Goal: Transaction & Acquisition: Purchase product/service

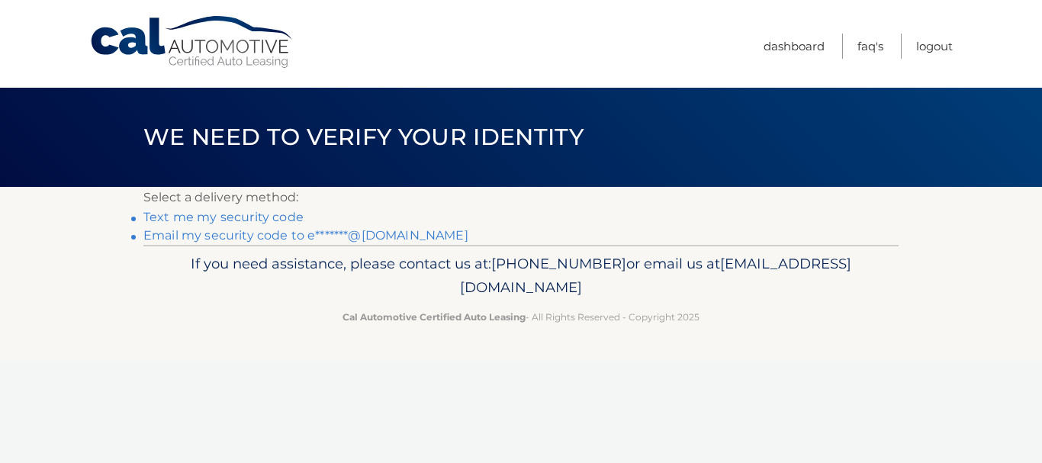
click at [256, 214] on link "Text me my security code" at bounding box center [223, 217] width 160 height 14
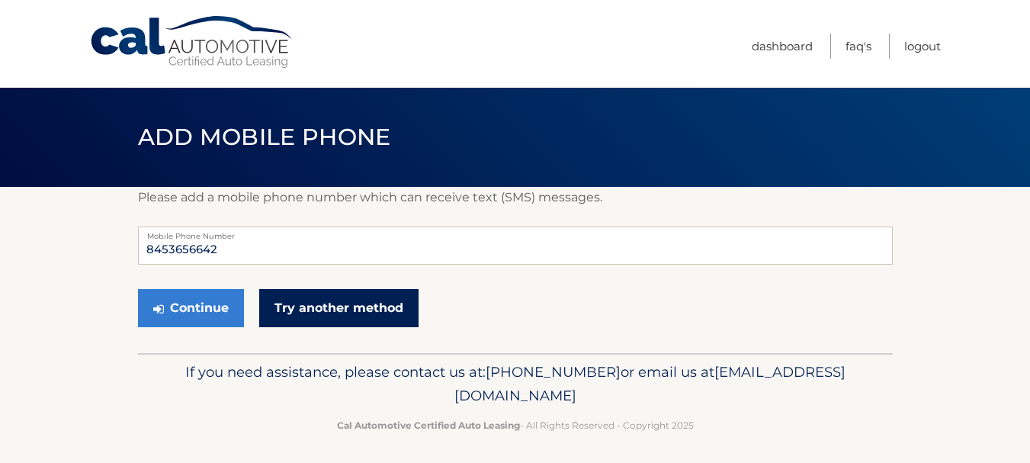
click at [378, 312] on link "Try another method" at bounding box center [338, 308] width 159 height 38
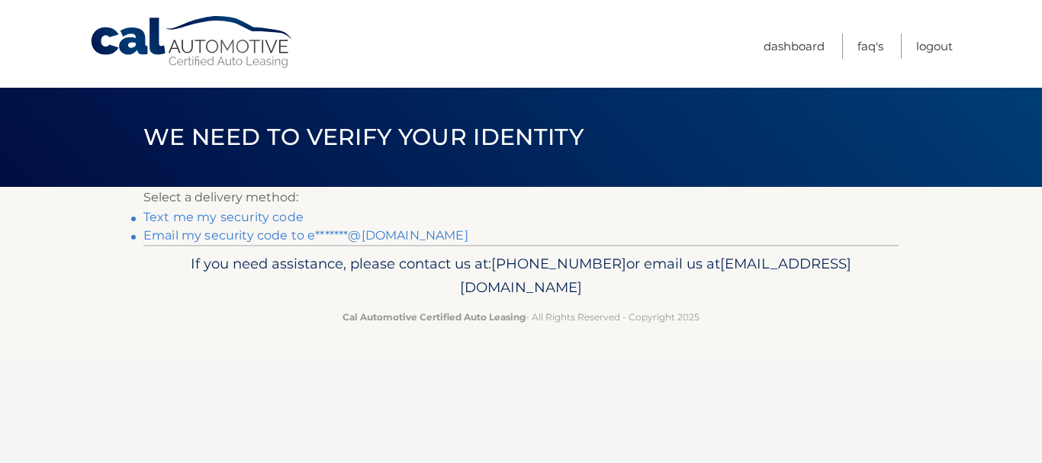
click at [262, 236] on link "Email my security code to e*******@yahoo.com" at bounding box center [305, 235] width 325 height 14
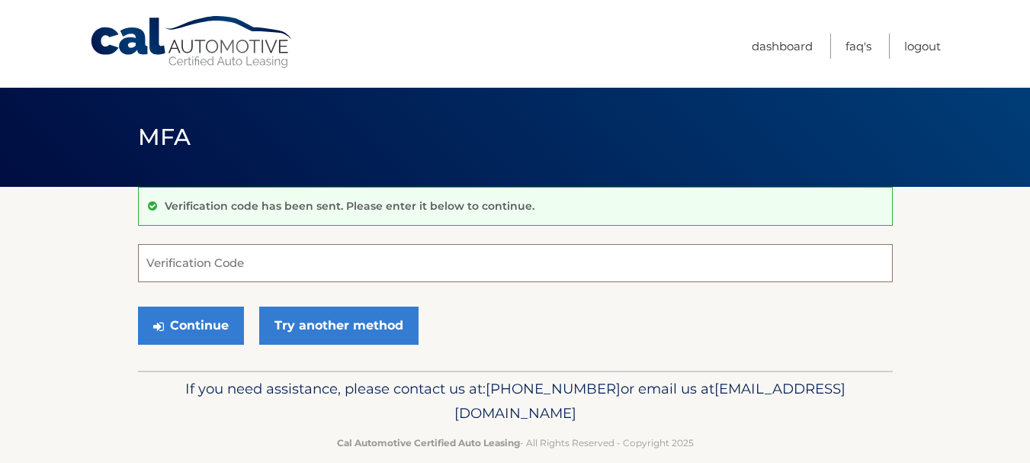
click at [164, 259] on input "Verification Code" at bounding box center [515, 263] width 755 height 38
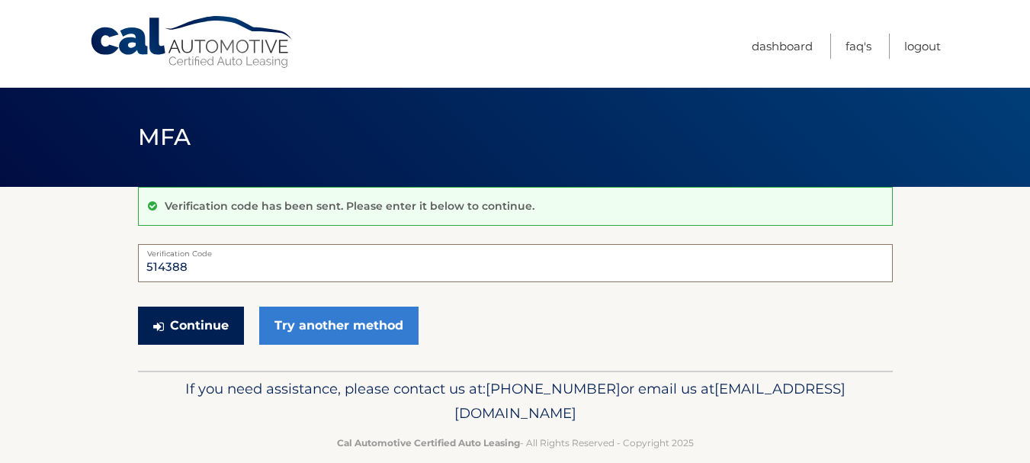
type input "514388"
click at [198, 336] on button "Continue" at bounding box center [191, 326] width 106 height 38
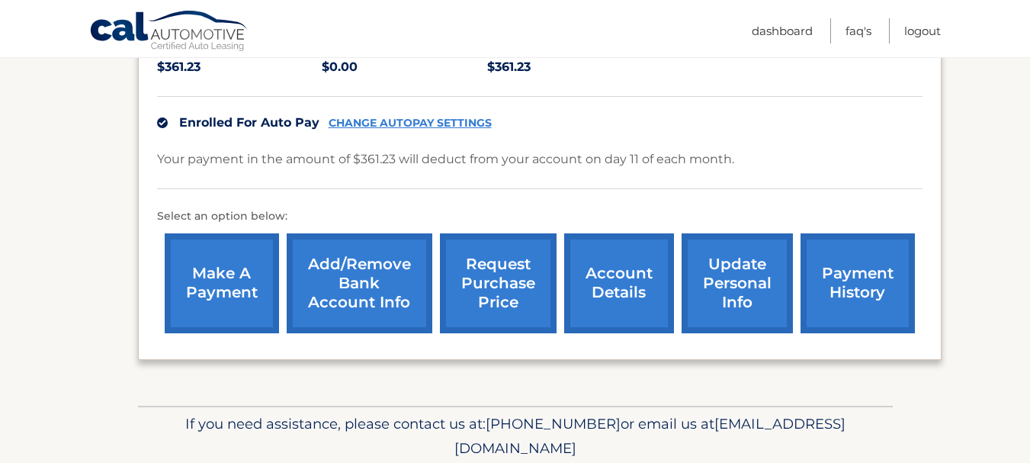
scroll to position [403, 0]
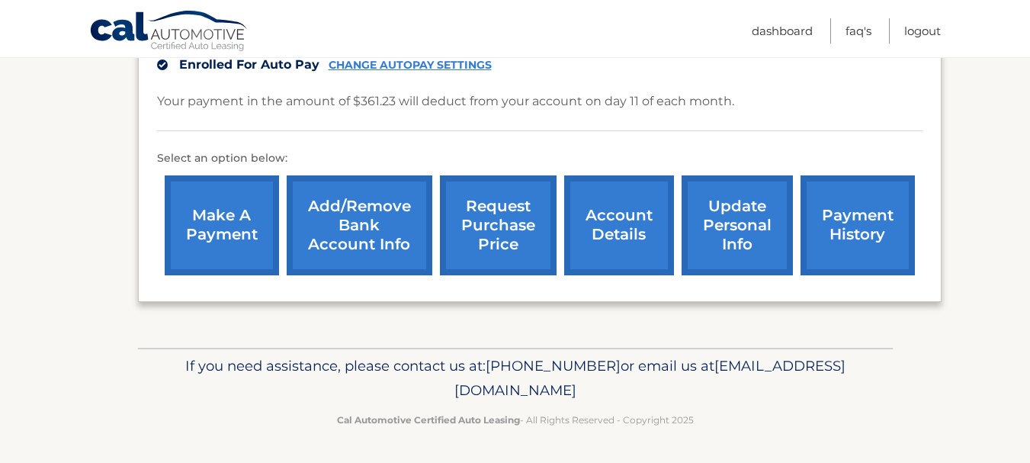
click at [614, 223] on link "account details" at bounding box center [619, 225] width 110 height 100
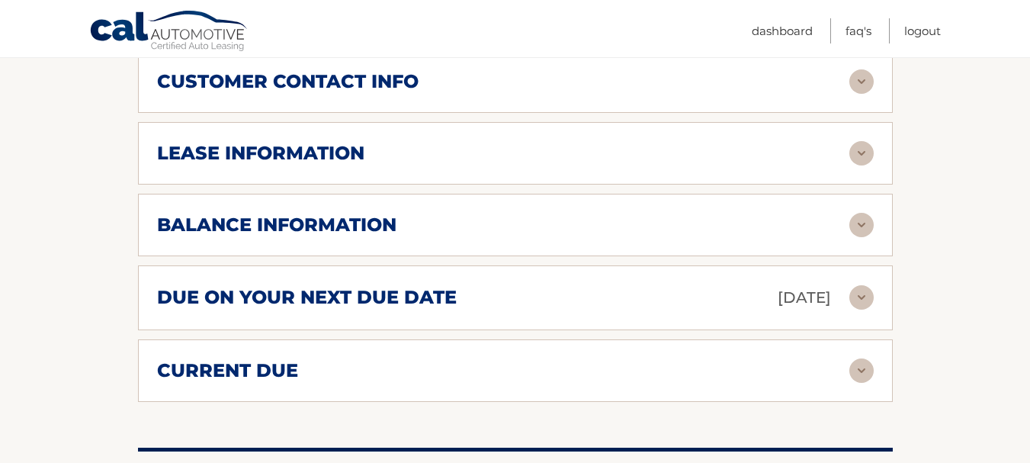
scroll to position [792, 0]
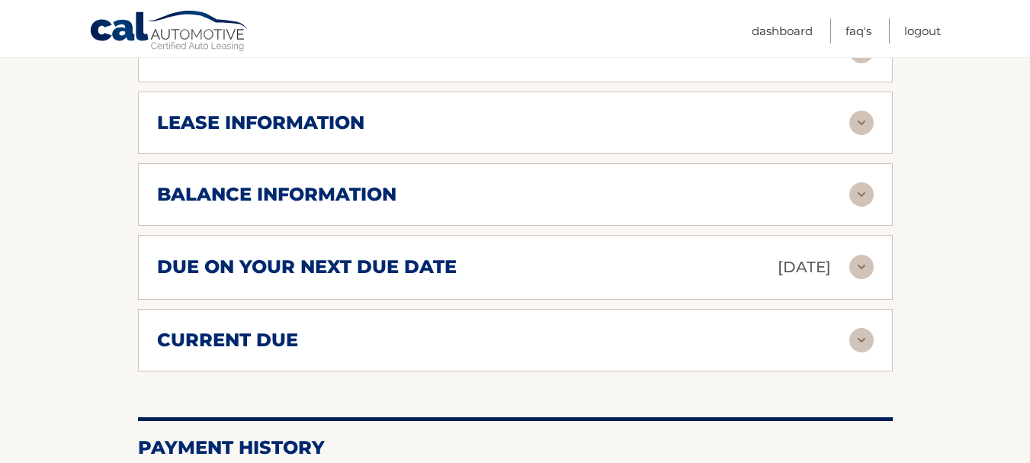
click at [860, 198] on img at bounding box center [862, 194] width 24 height 24
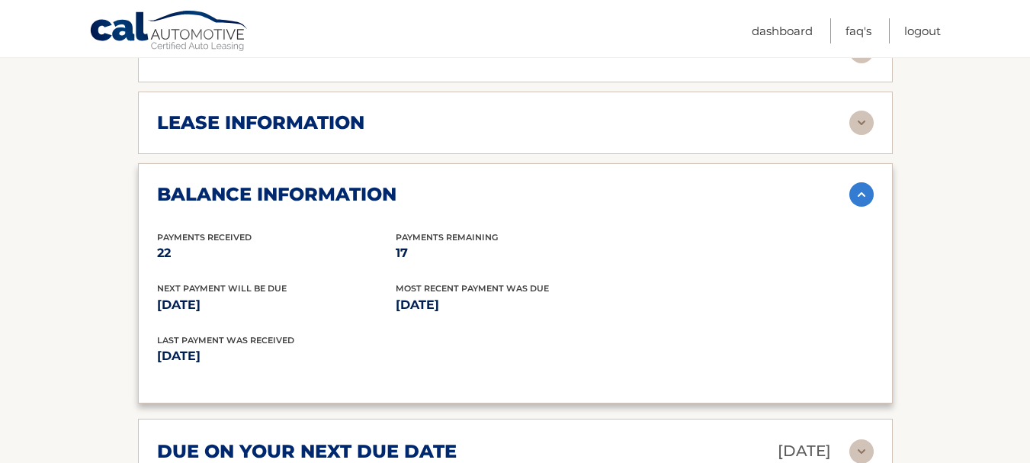
click at [860, 198] on img at bounding box center [862, 194] width 24 height 24
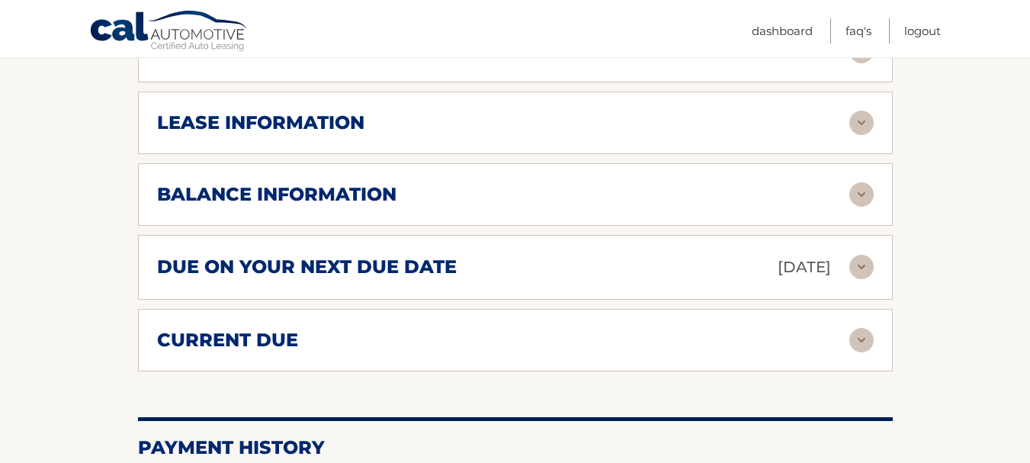
click at [866, 268] on img at bounding box center [862, 267] width 24 height 24
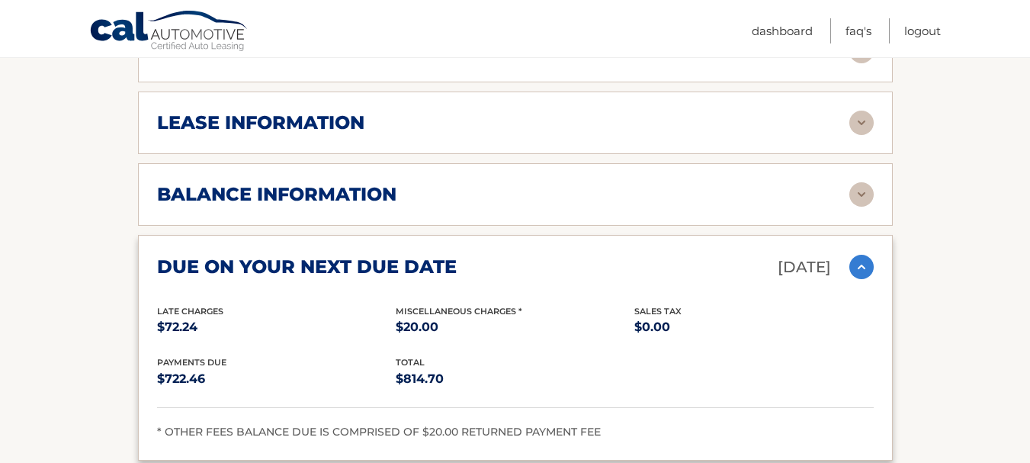
click at [550, 363] on div "total $814.70" at bounding box center [515, 372] width 239 height 34
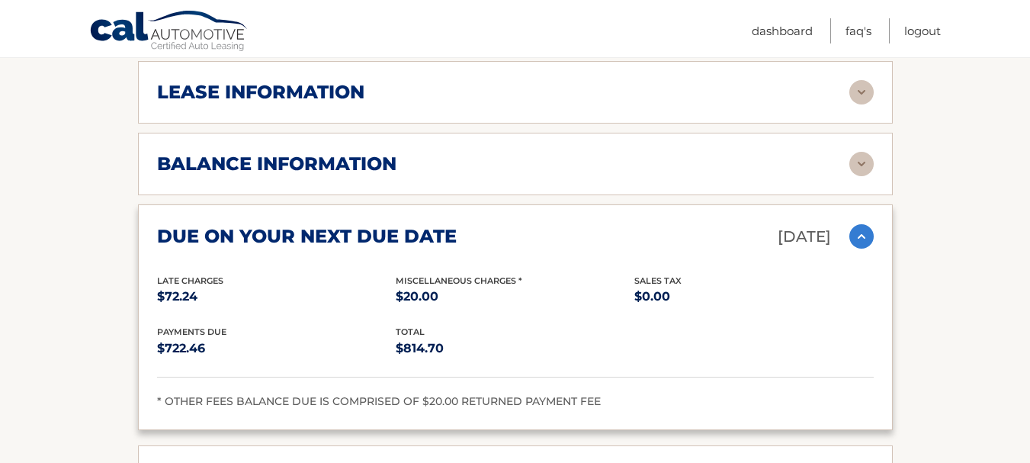
scroll to position [853, 0]
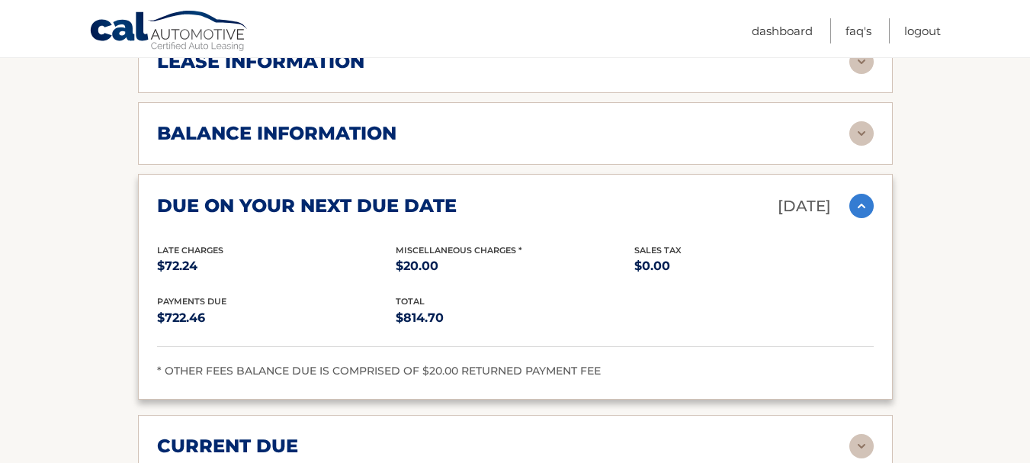
click at [867, 201] on img at bounding box center [862, 206] width 24 height 24
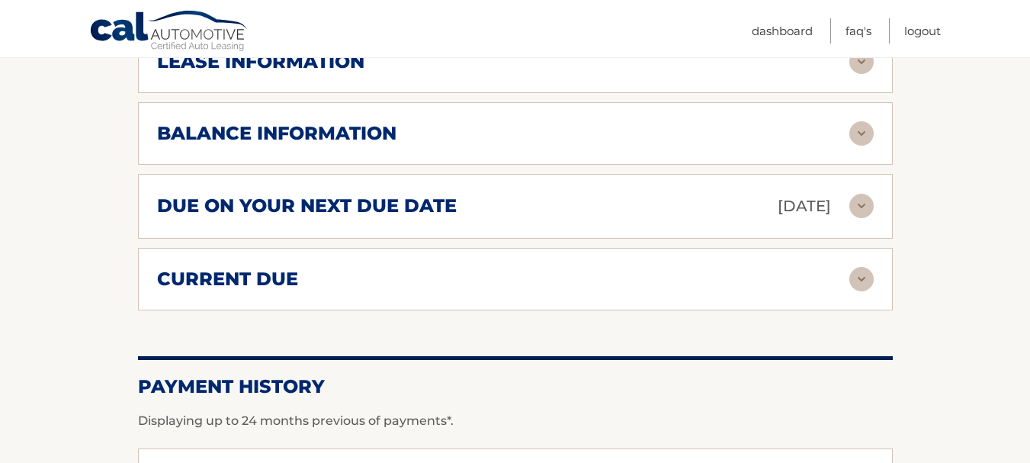
click at [860, 282] on img at bounding box center [862, 279] width 24 height 24
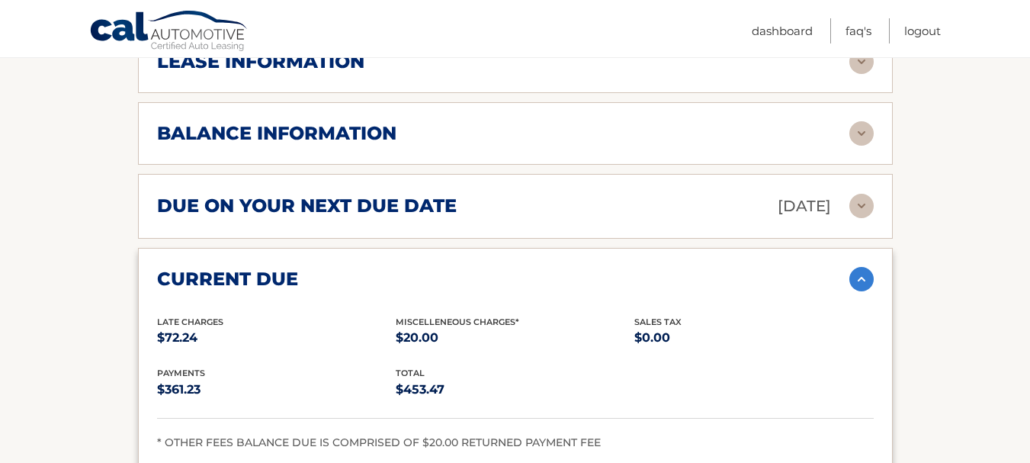
scroll to position [823, 0]
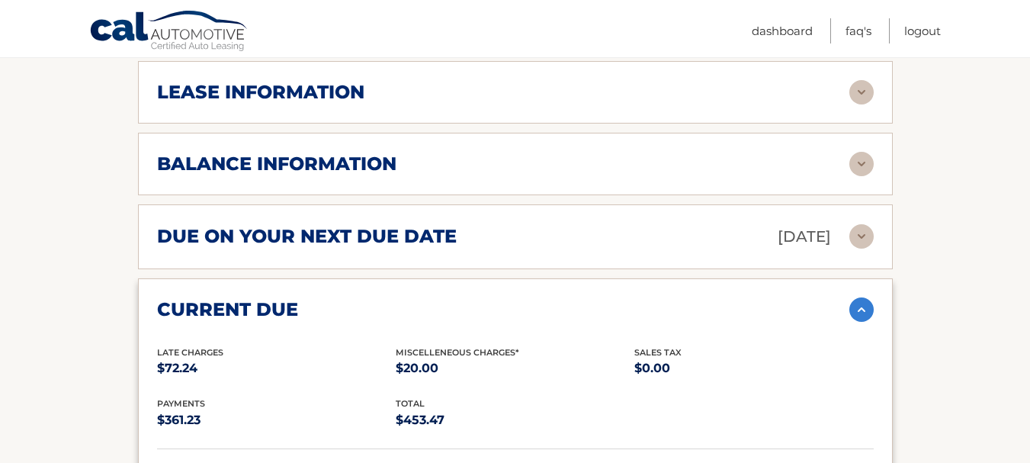
click at [861, 236] on img at bounding box center [862, 236] width 24 height 24
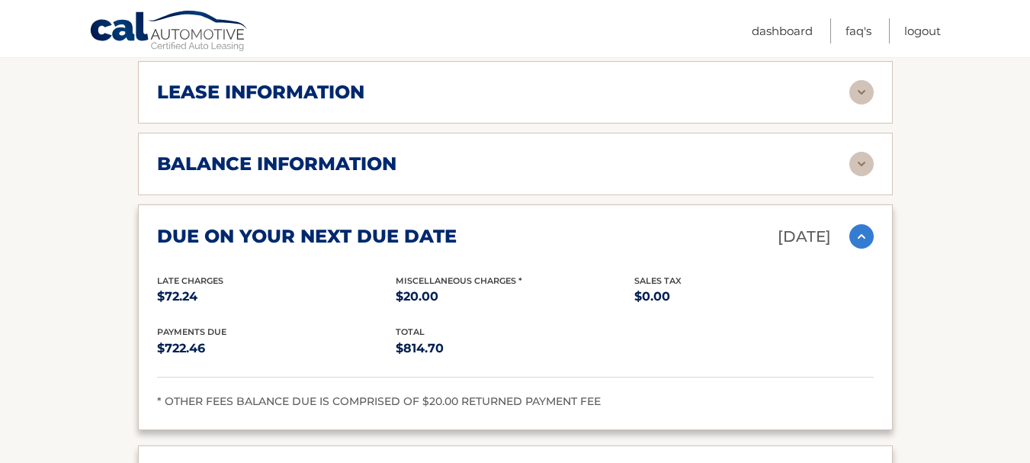
click at [862, 235] on img at bounding box center [862, 236] width 24 height 24
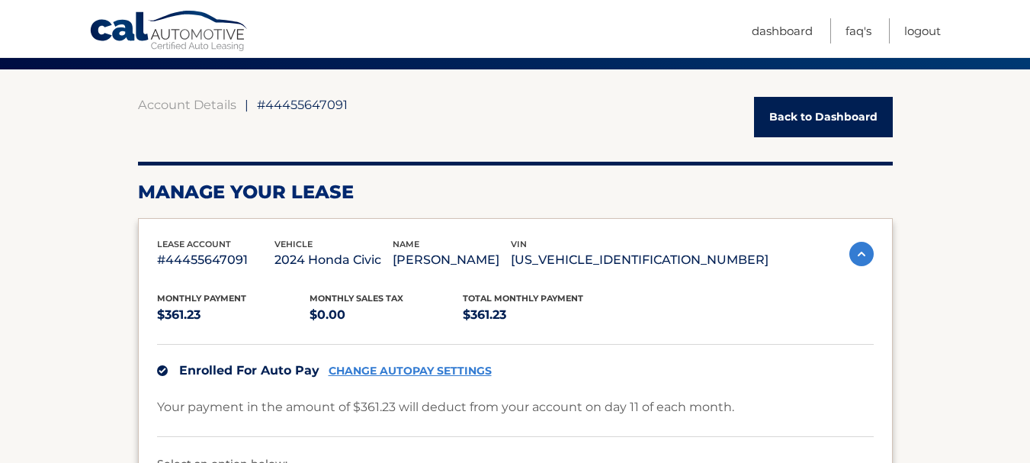
scroll to position [56, 0]
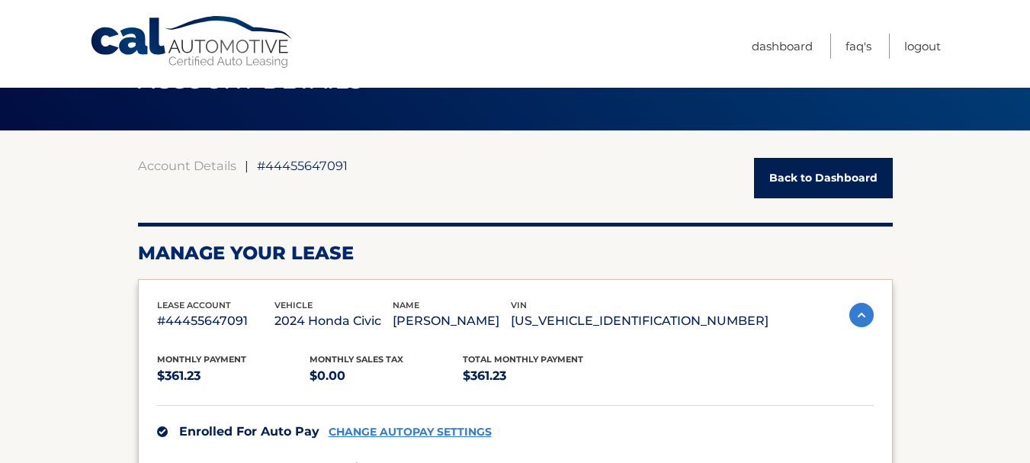
click at [844, 175] on link "Back to Dashboard" at bounding box center [823, 178] width 139 height 40
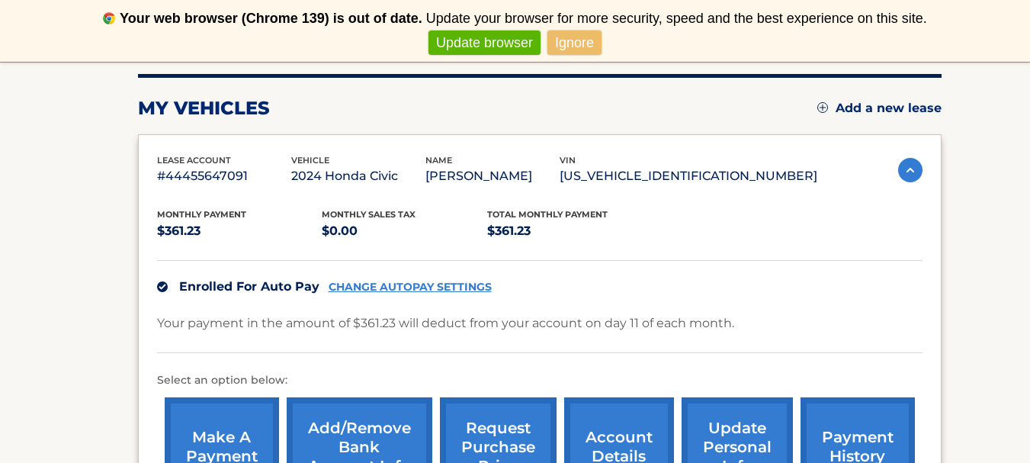
scroll to position [315, 0]
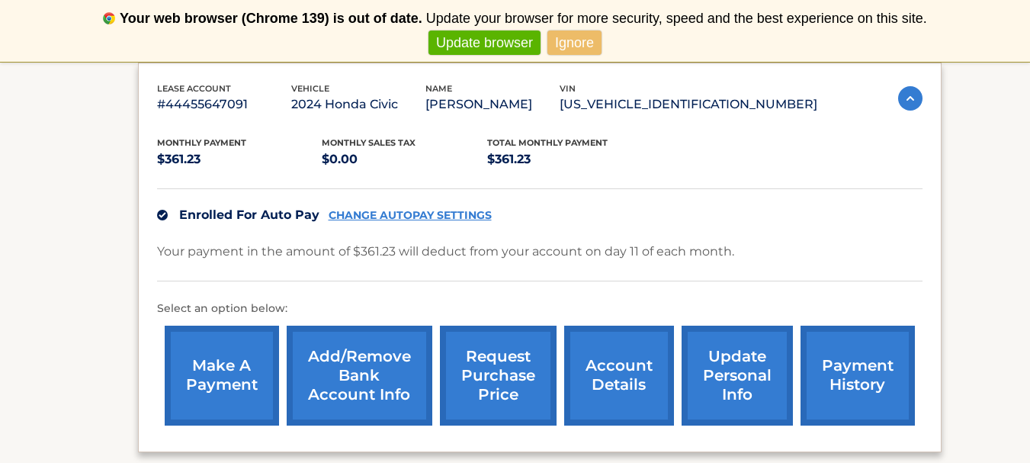
click at [238, 369] on link "make a payment" at bounding box center [222, 376] width 114 height 100
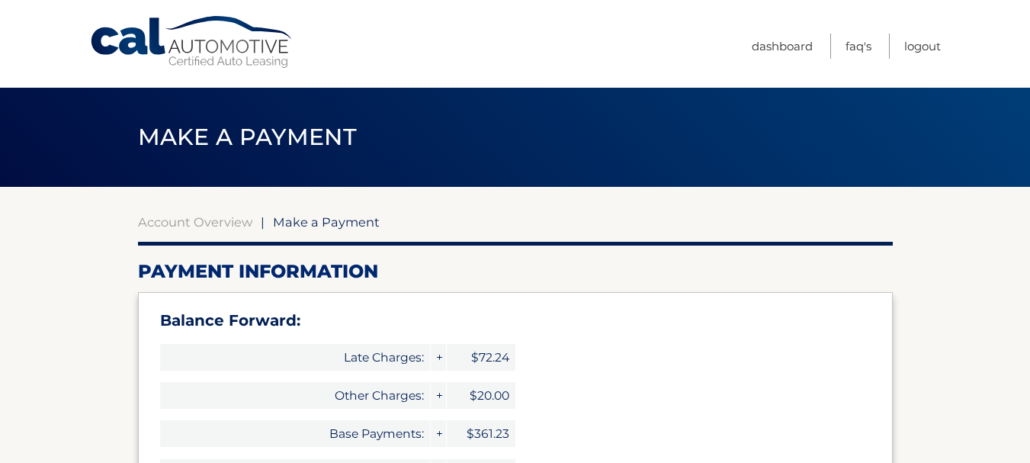
select select "MmU2M2ZmMzctNDZjMC00YWZkLTk3MDktYTFmYTFiZTlmNzhh"
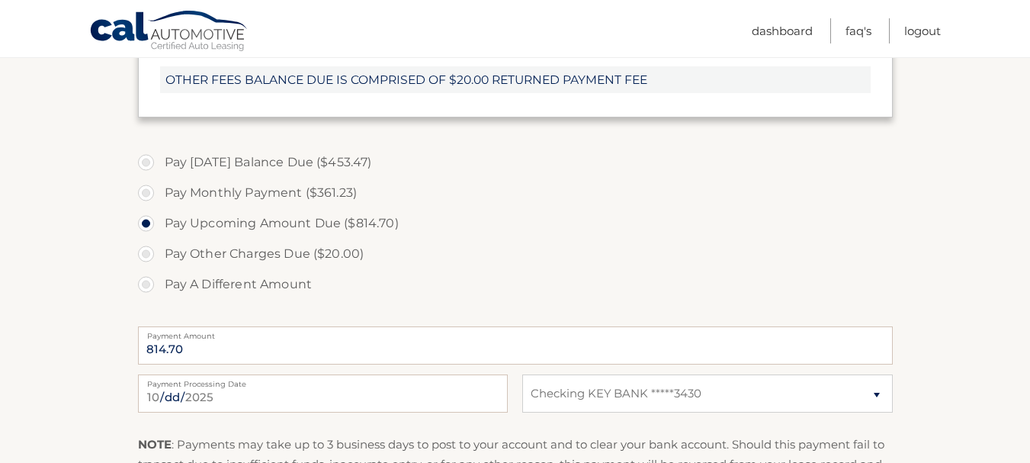
scroll to position [661, 0]
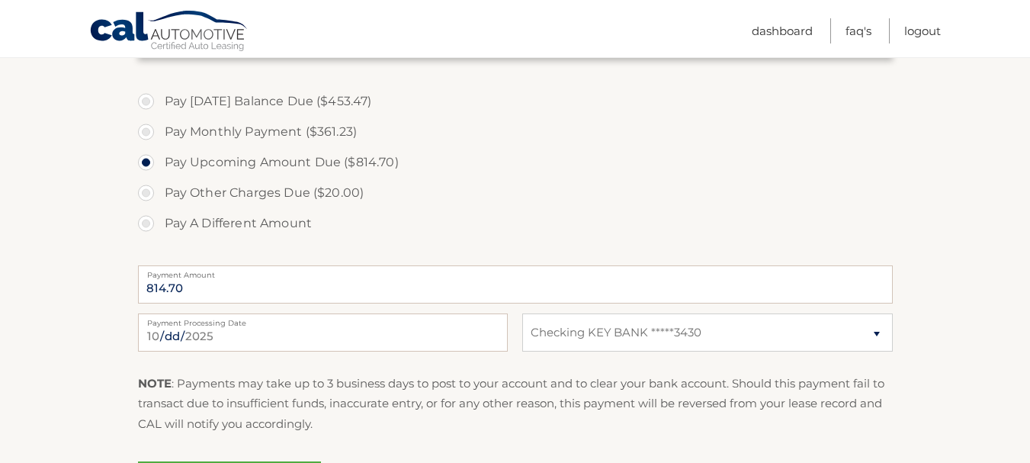
click at [148, 104] on label "Pay Today's Balance Due ($453.47)" at bounding box center [515, 101] width 755 height 31
click at [148, 104] on input "Pay Today's Balance Due ($453.47)" at bounding box center [151, 98] width 15 height 24
radio input "true"
type input "453.47"
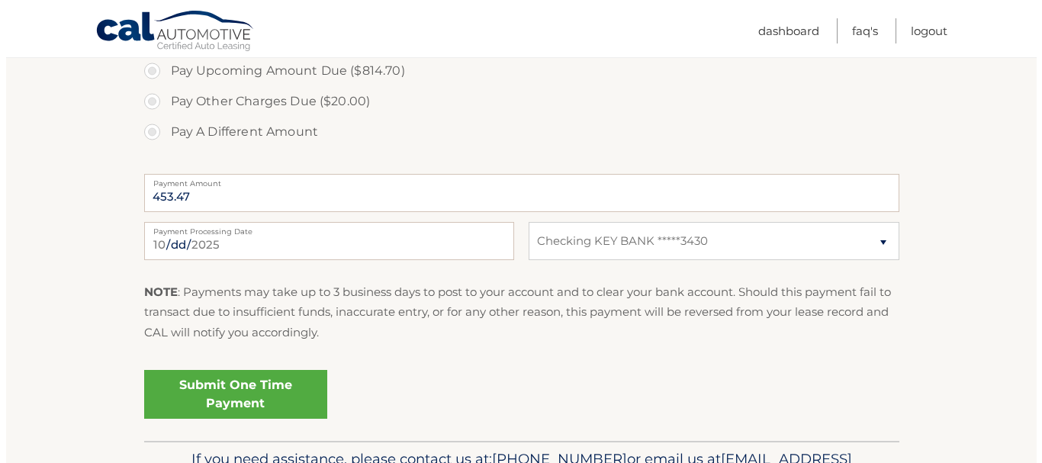
scroll to position [783, 0]
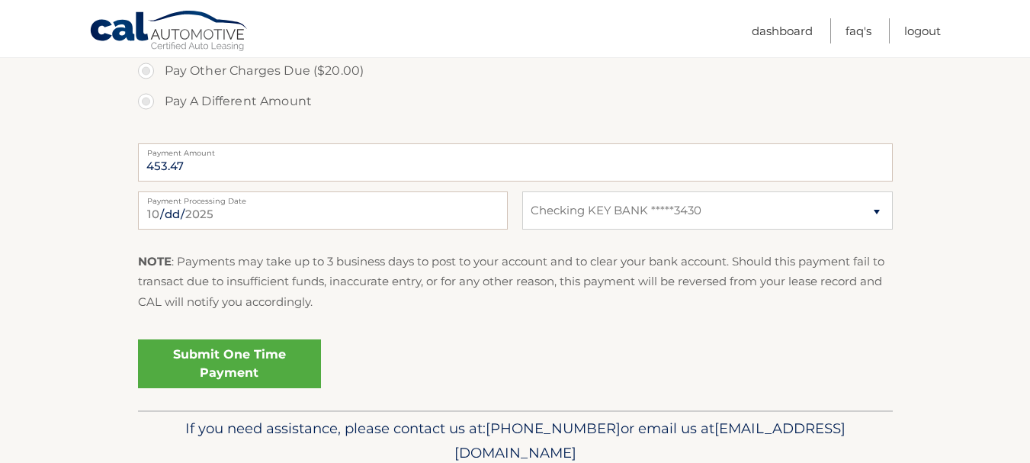
click at [233, 357] on link "Submit One Time Payment" at bounding box center [229, 363] width 183 height 49
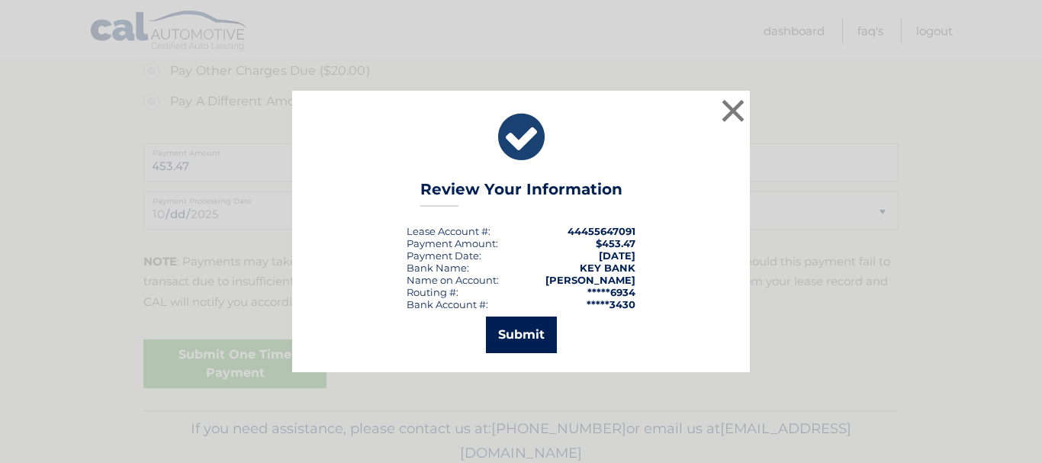
click at [529, 331] on button "Submit" at bounding box center [521, 335] width 71 height 37
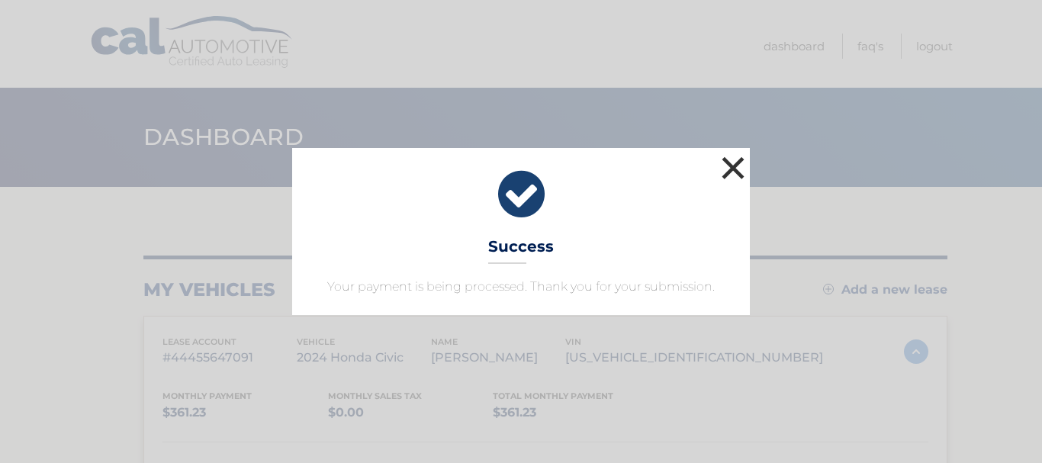
click at [734, 168] on button "×" at bounding box center [733, 168] width 31 height 31
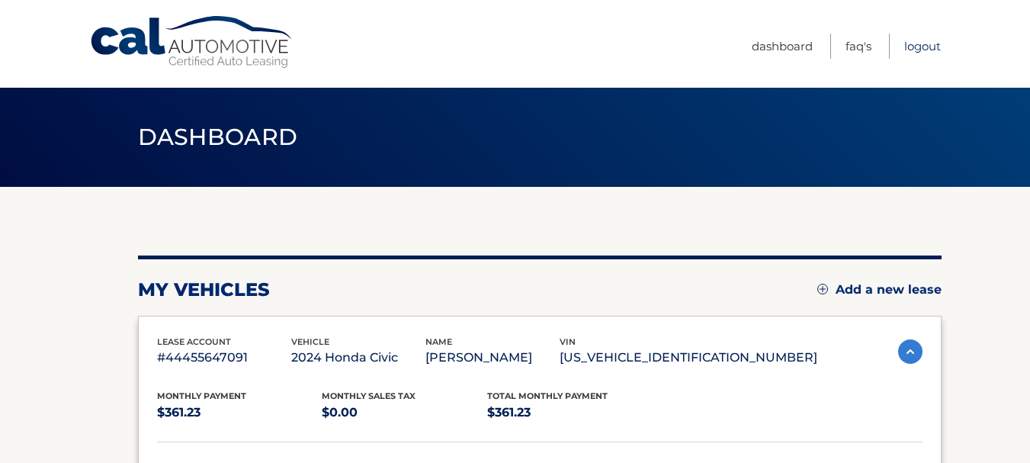
click at [921, 51] on link "Logout" at bounding box center [923, 46] width 37 height 25
